Goal: Ask a question

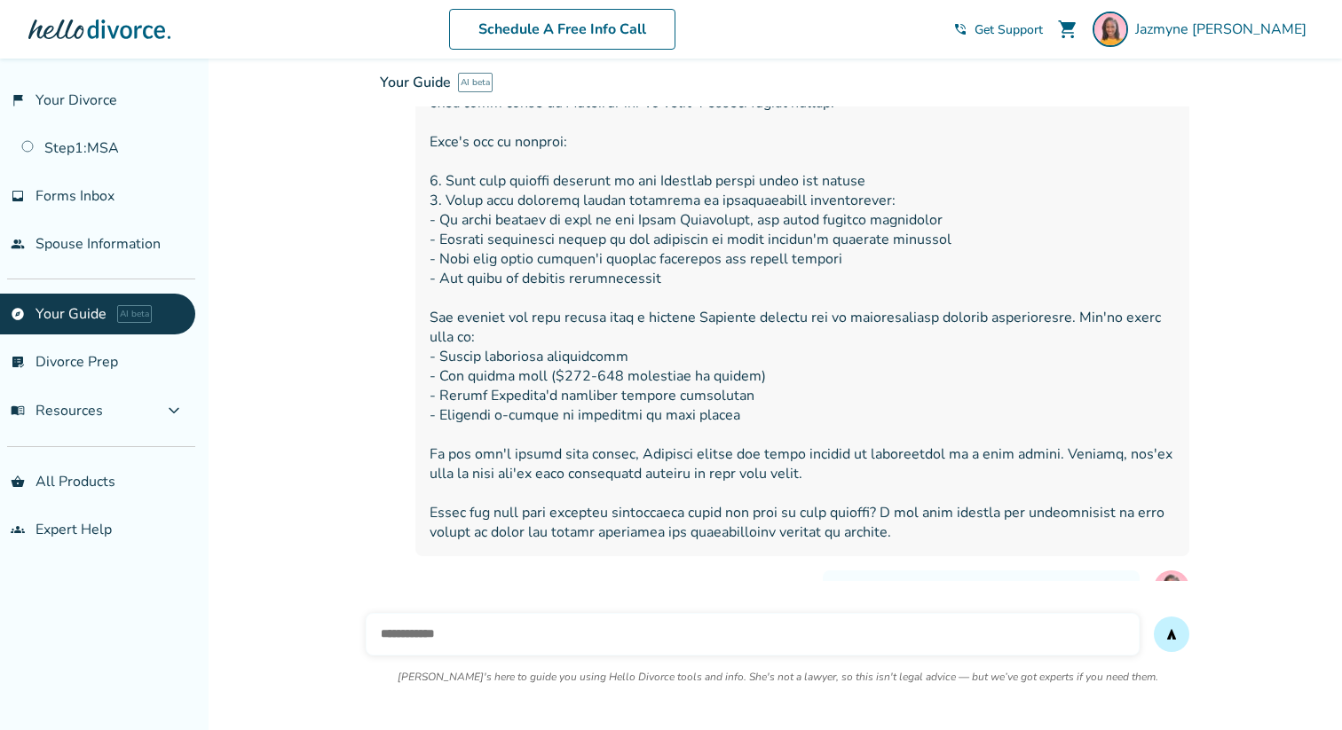
click at [400, 643] on input "text" at bounding box center [753, 634] width 774 height 43
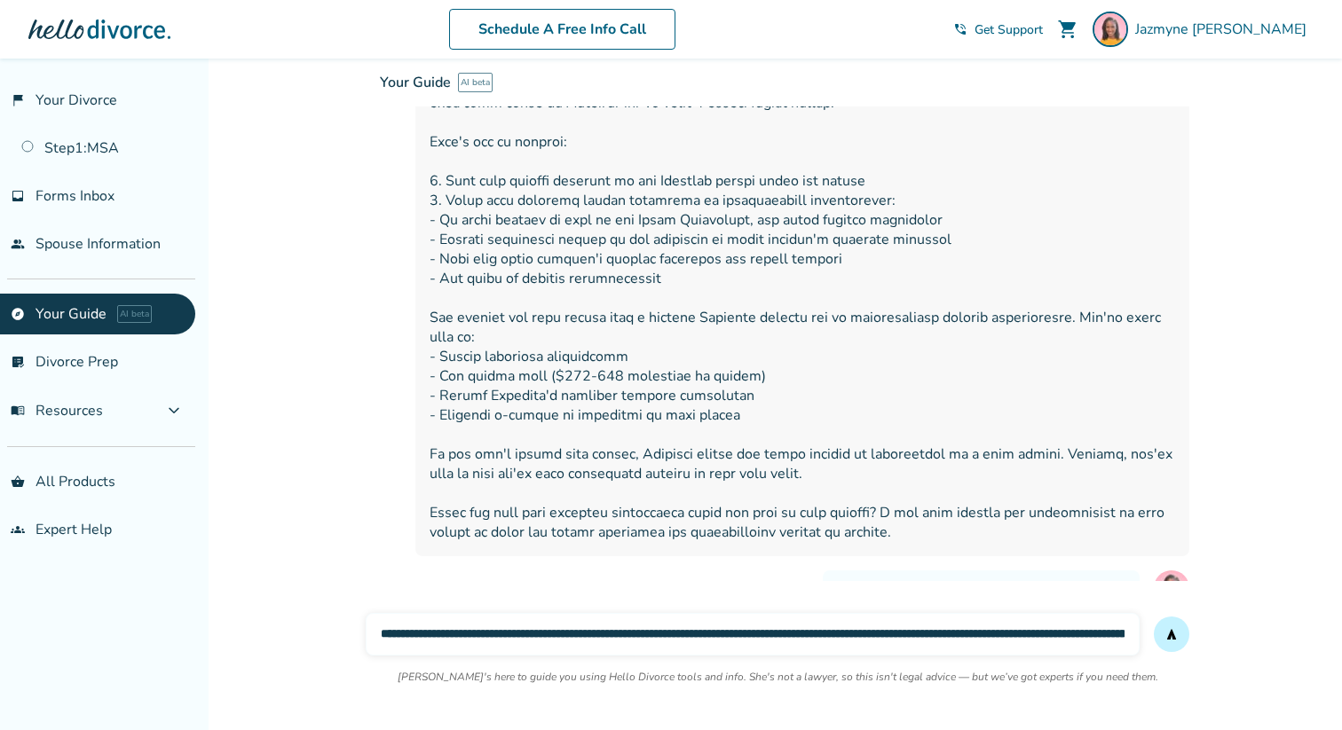
scroll to position [0, 345]
type input "**********"
click at [1153, 617] on button "send" at bounding box center [1170, 634] width 35 height 35
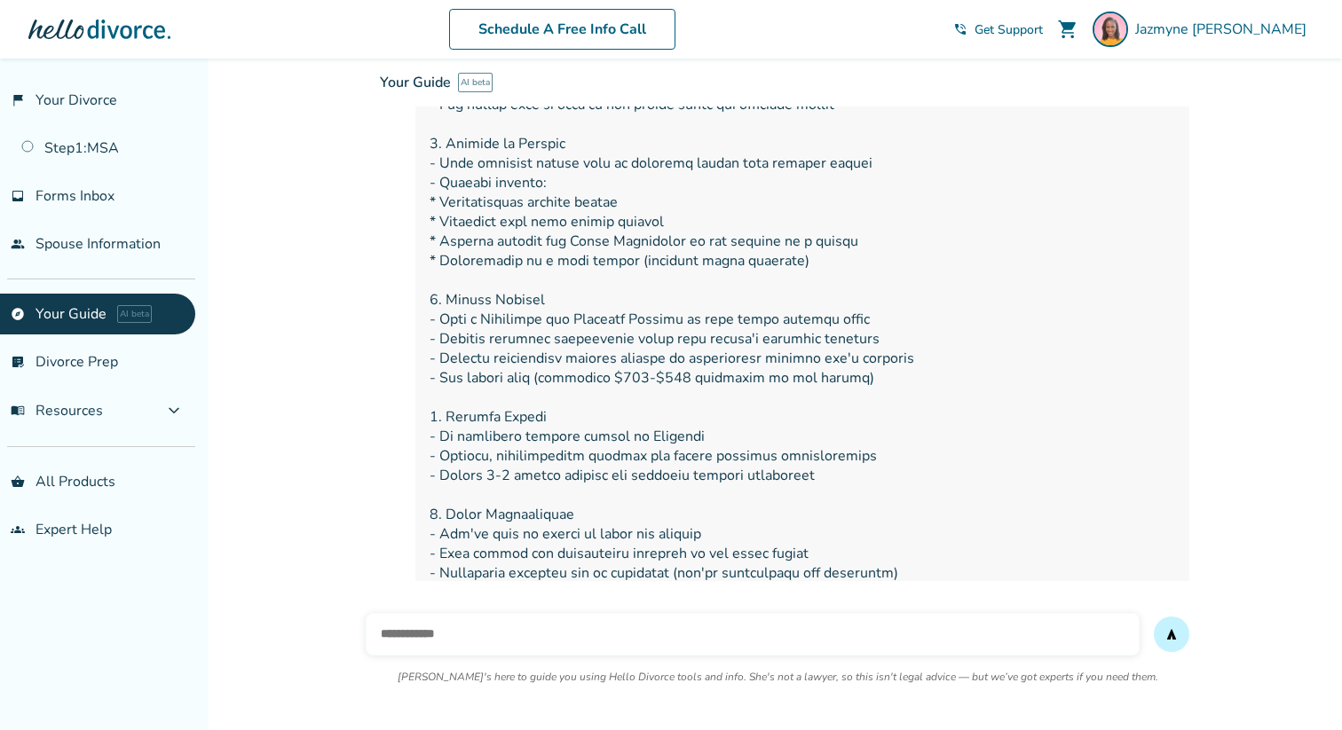
scroll to position [22112, 0]
drag, startPoint x: 429, startPoint y: 320, endPoint x: 418, endPoint y: 472, distance: 152.1
copy span "For items you plan to sell or donate, you'll want to list them in the "catch-al…"
click at [736, 627] on input "text" at bounding box center [753, 634] width 774 height 43
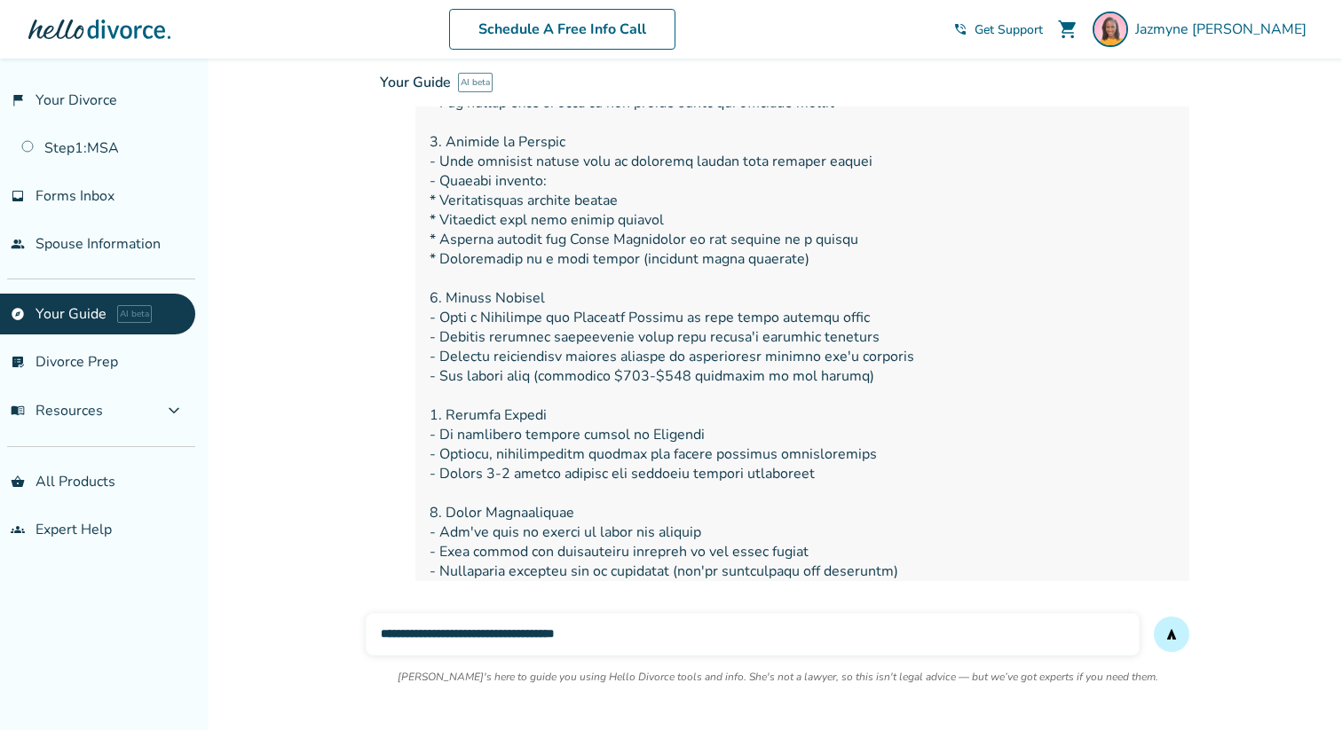
type input "**********"
click at [1153, 617] on button "send" at bounding box center [1170, 634] width 35 height 35
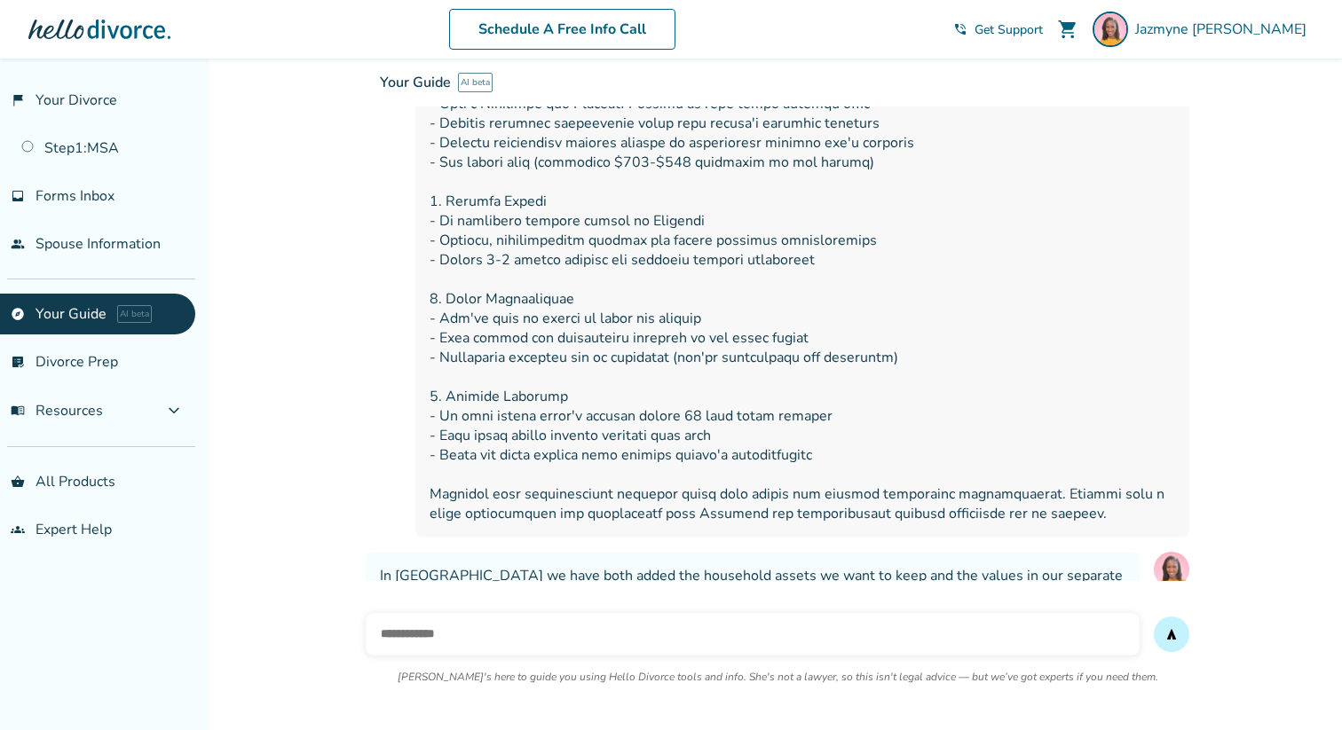
scroll to position [22330, 0]
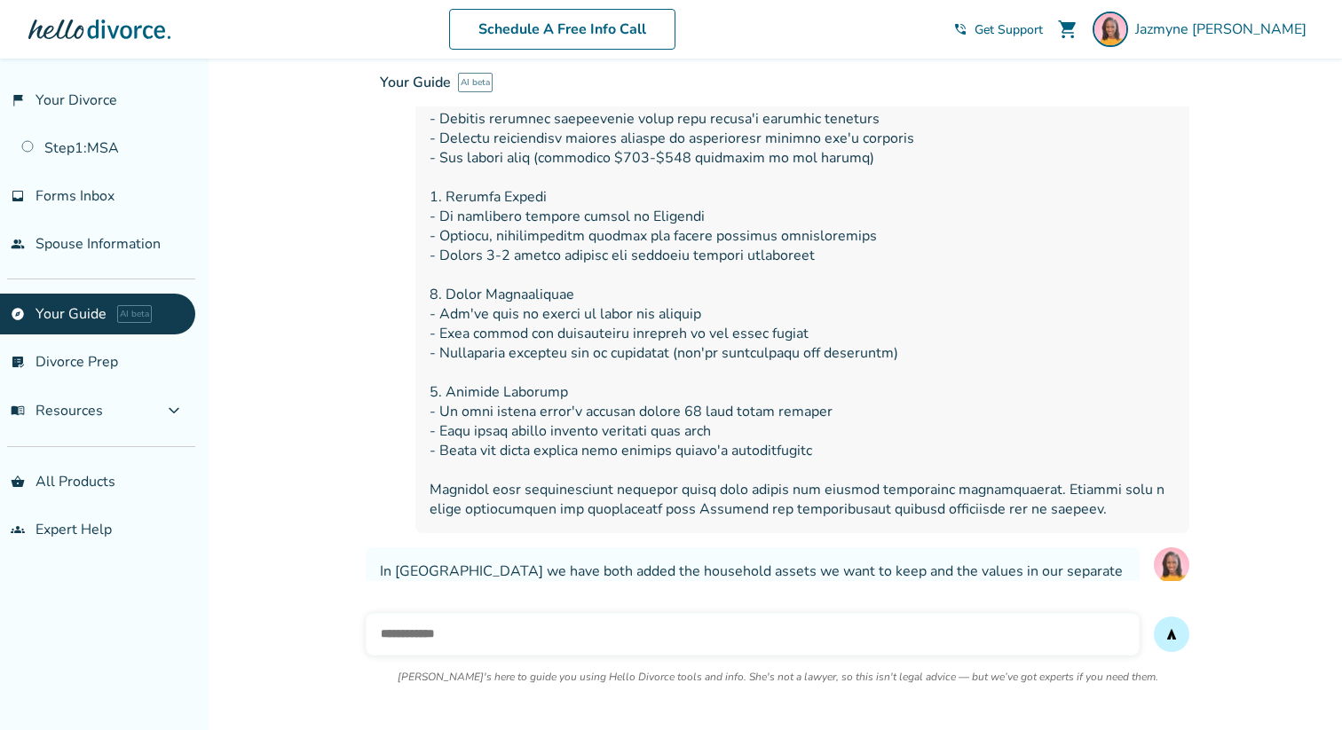
drag, startPoint x: 431, startPoint y: 456, endPoint x: 429, endPoint y: 542, distance: 86.1
drag, startPoint x: 898, startPoint y: 475, endPoint x: 407, endPoint y: 454, distance: 491.1
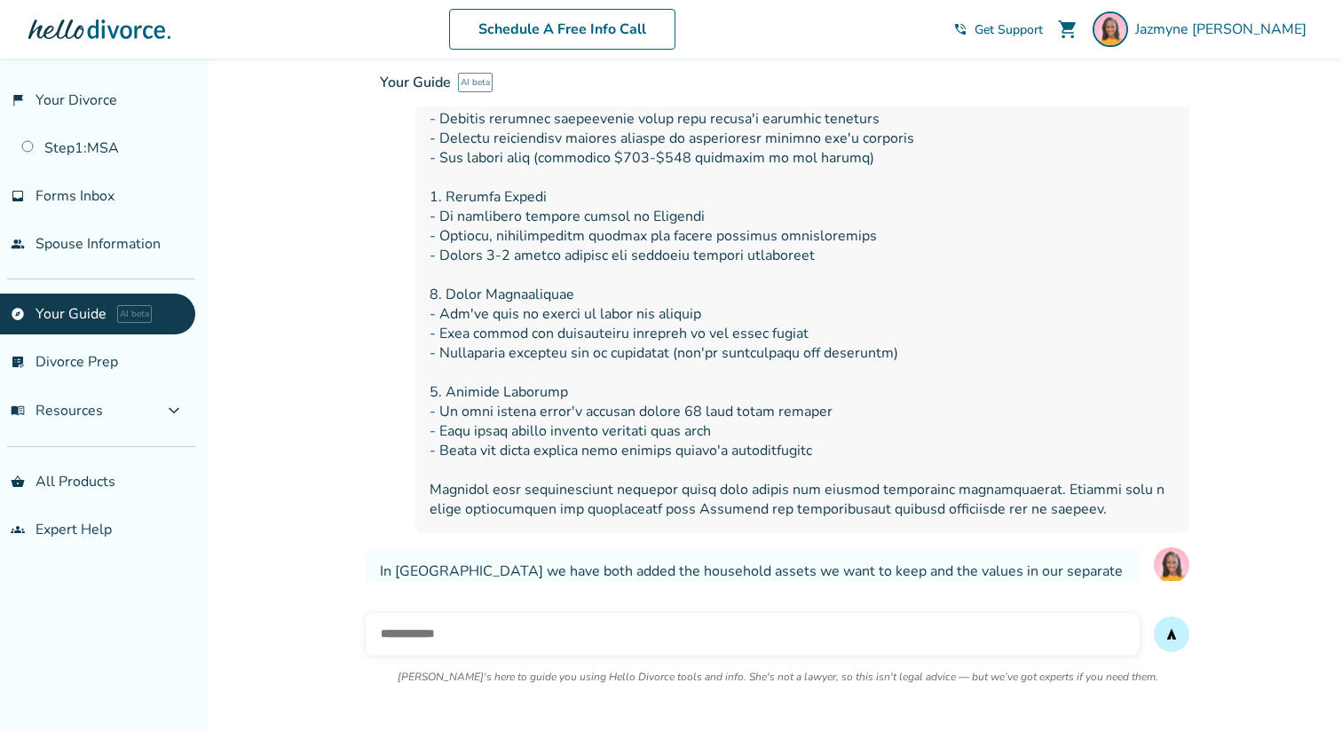
copy div "In your Hello Divorce portal, you can find the additional section by clicking o…"
